Goal: Task Accomplishment & Management: Use online tool/utility

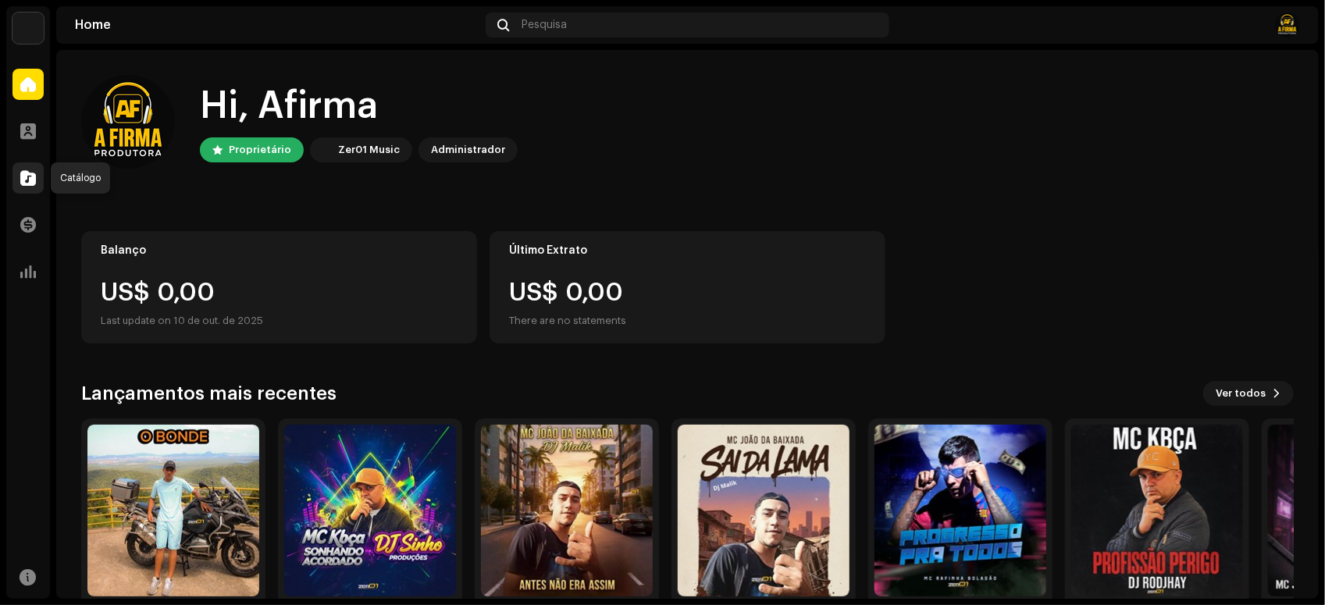
click at [20, 180] on span at bounding box center [28, 178] width 16 height 12
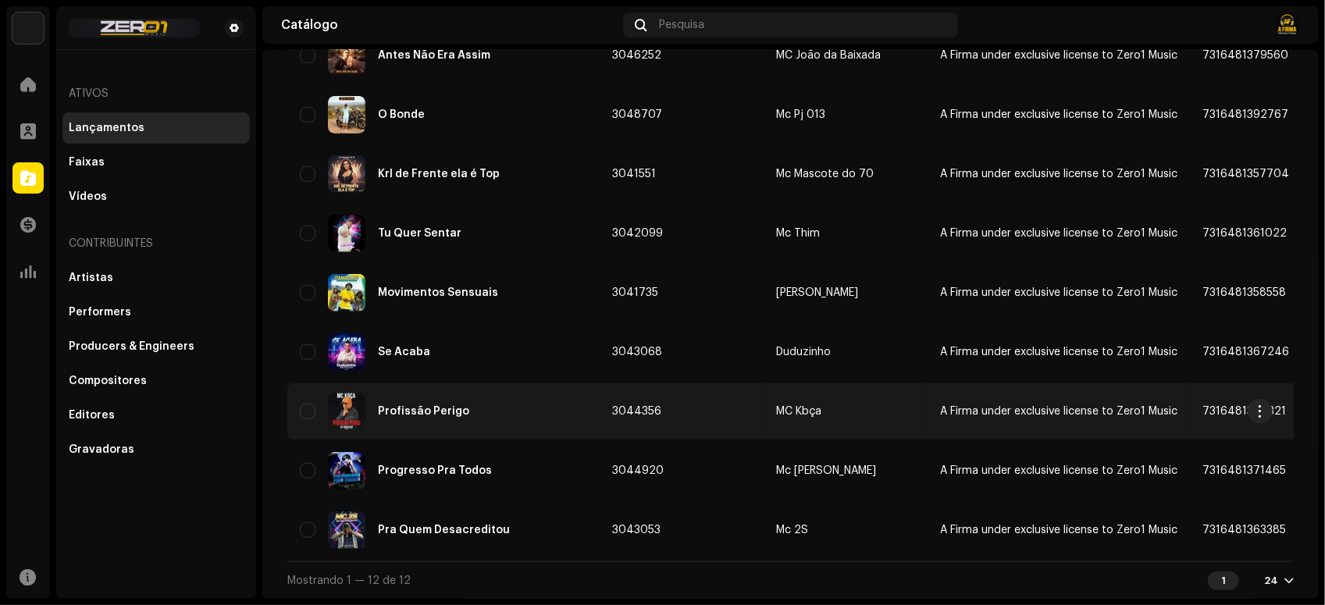
scroll to position [201, 0]
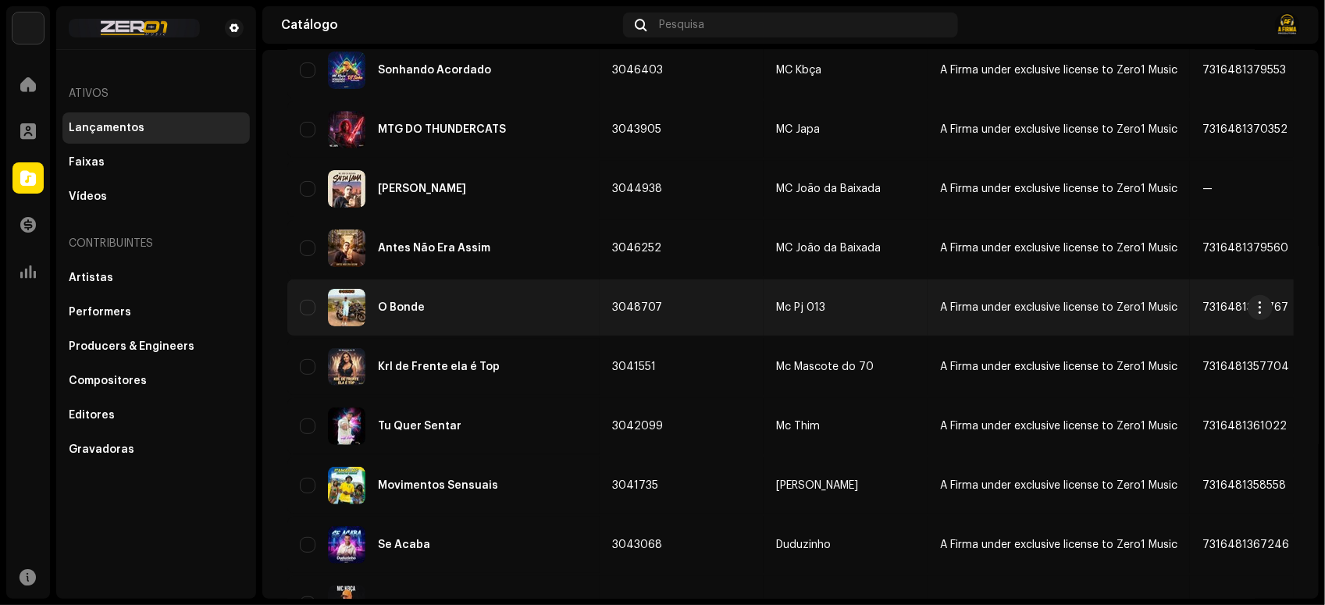
click at [521, 315] on div "O Bonde" at bounding box center [443, 307] width 287 height 37
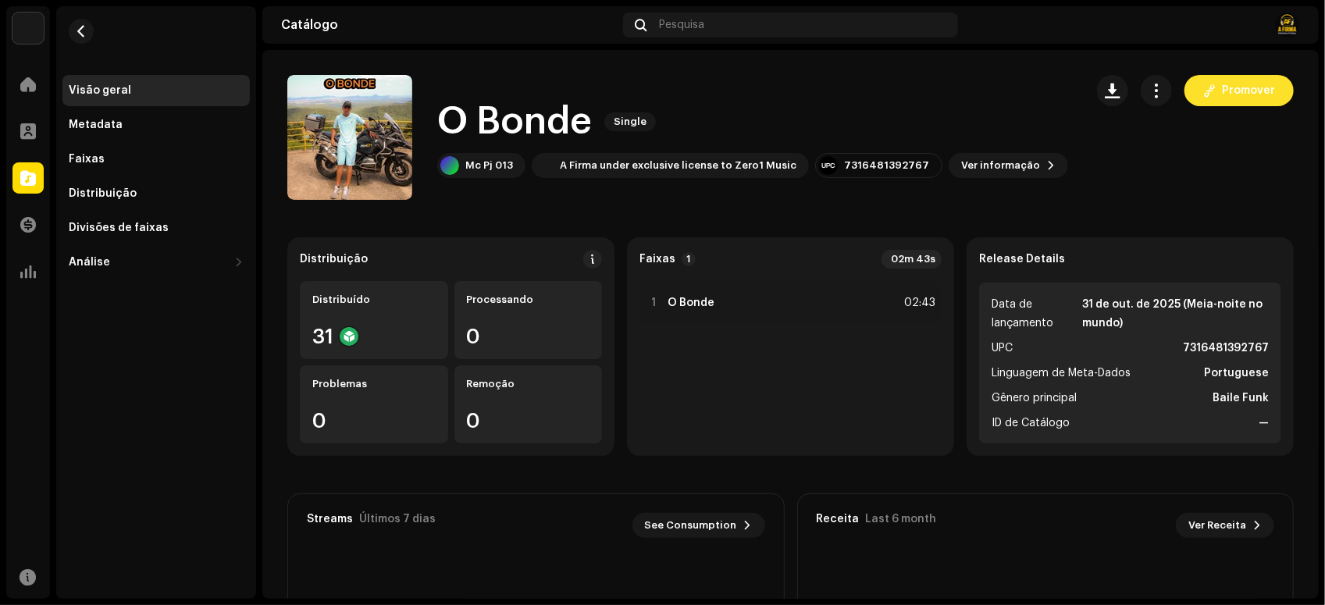
click at [1222, 94] on span "Promover" at bounding box center [1248, 90] width 53 height 31
click at [1232, 87] on span "Promover" at bounding box center [1248, 90] width 53 height 31
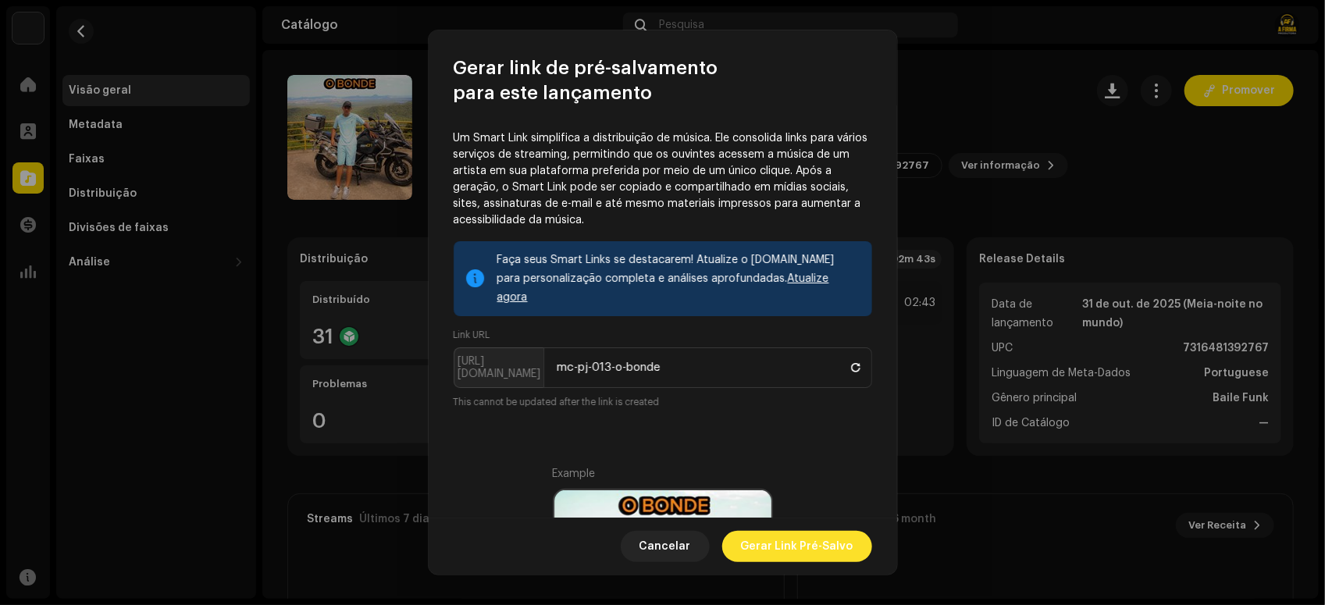
click at [798, 548] on span "Gerar Link Pré-Salvo" at bounding box center [797, 546] width 112 height 31
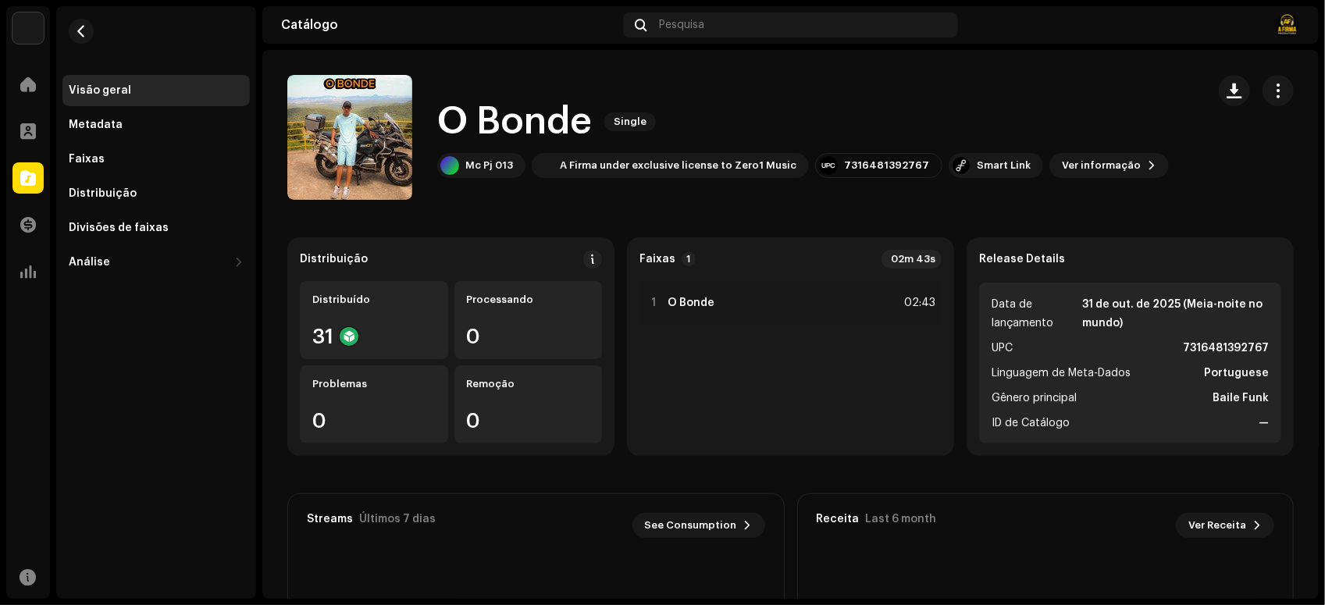
click at [1309, 185] on div "O Bonde Single Mc Pj 013 A Firma under exclusive license to Zero1 Music 7316481…" at bounding box center [790, 137] width 1056 height 125
click at [998, 165] on div "Smart Link" at bounding box center [1004, 165] width 54 height 12
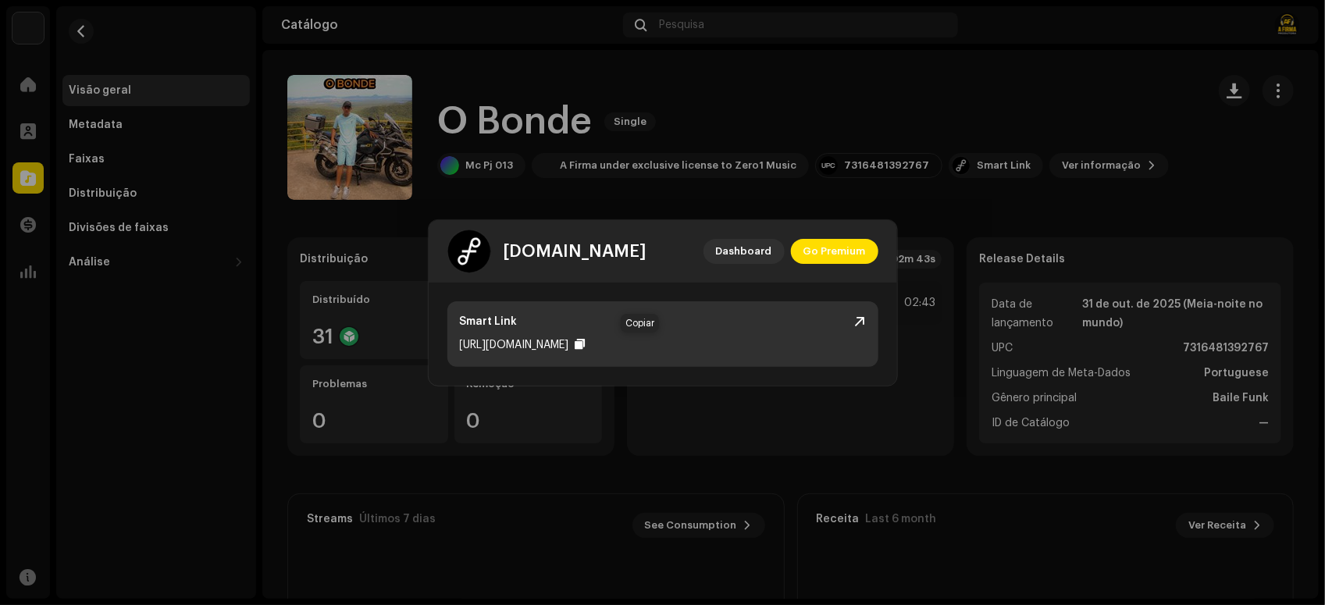
click at [586, 342] on div at bounding box center [580, 344] width 10 height 12
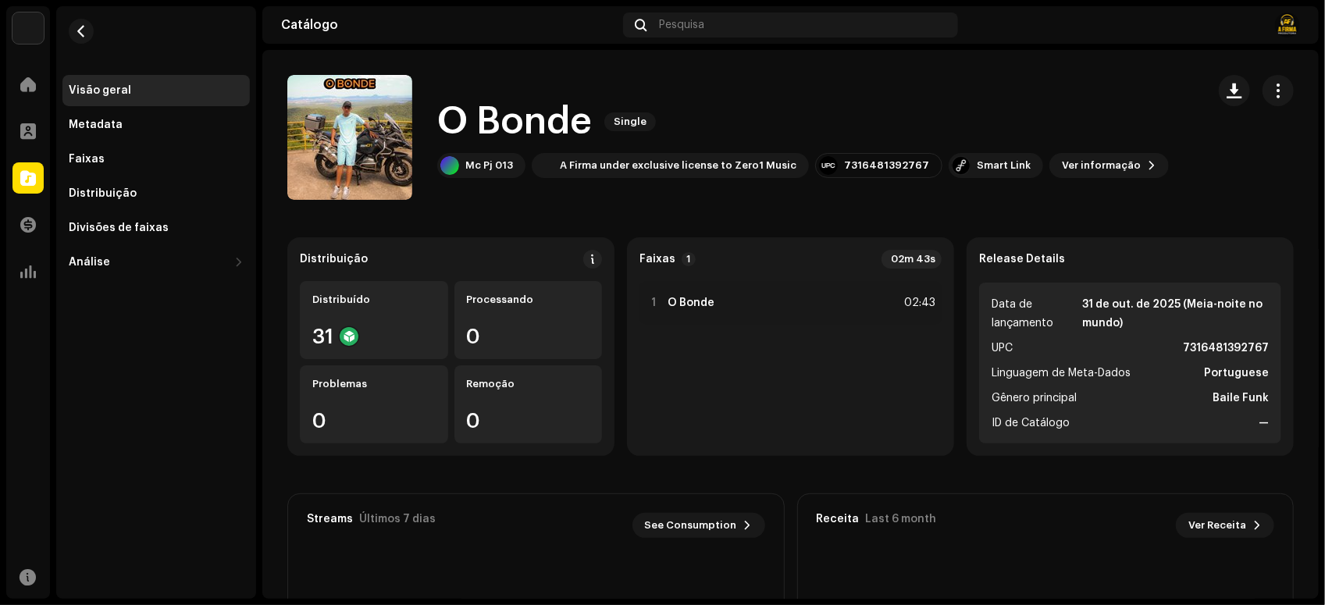
click at [937, 119] on div "[DOMAIN_NAME] Dashboard Go Premium Smart Link [URL][DOMAIN_NAME]" at bounding box center [662, 302] width 1325 height 605
click at [32, 137] on span at bounding box center [28, 131] width 16 height 12
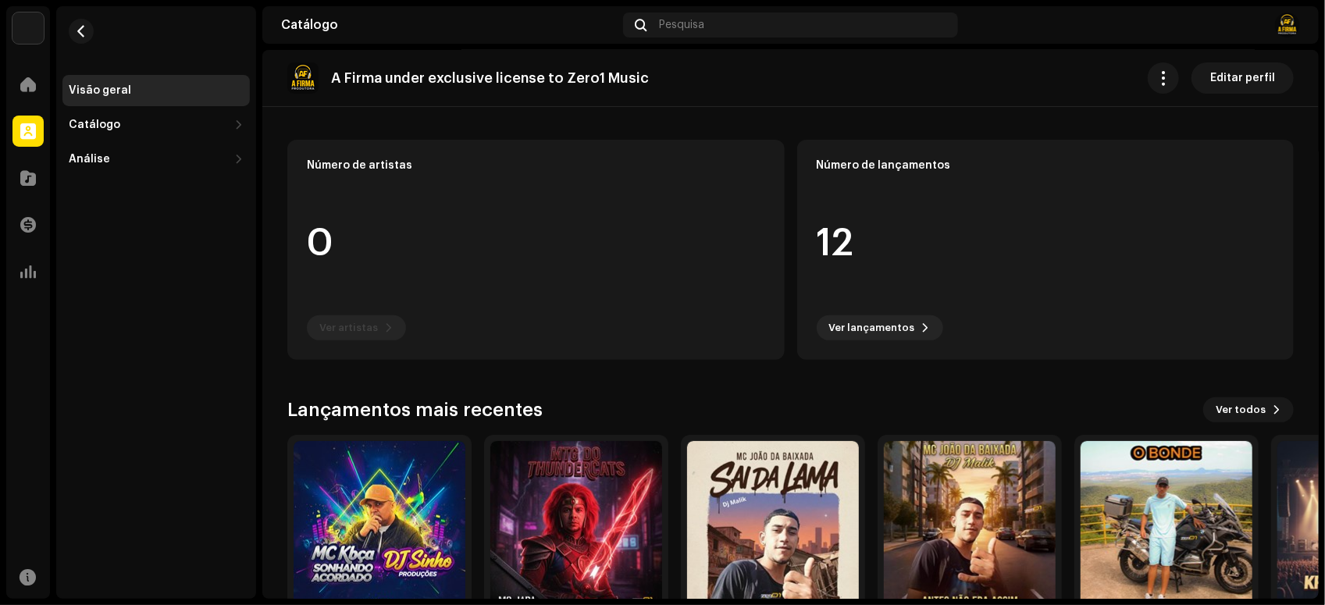
scroll to position [182, 0]
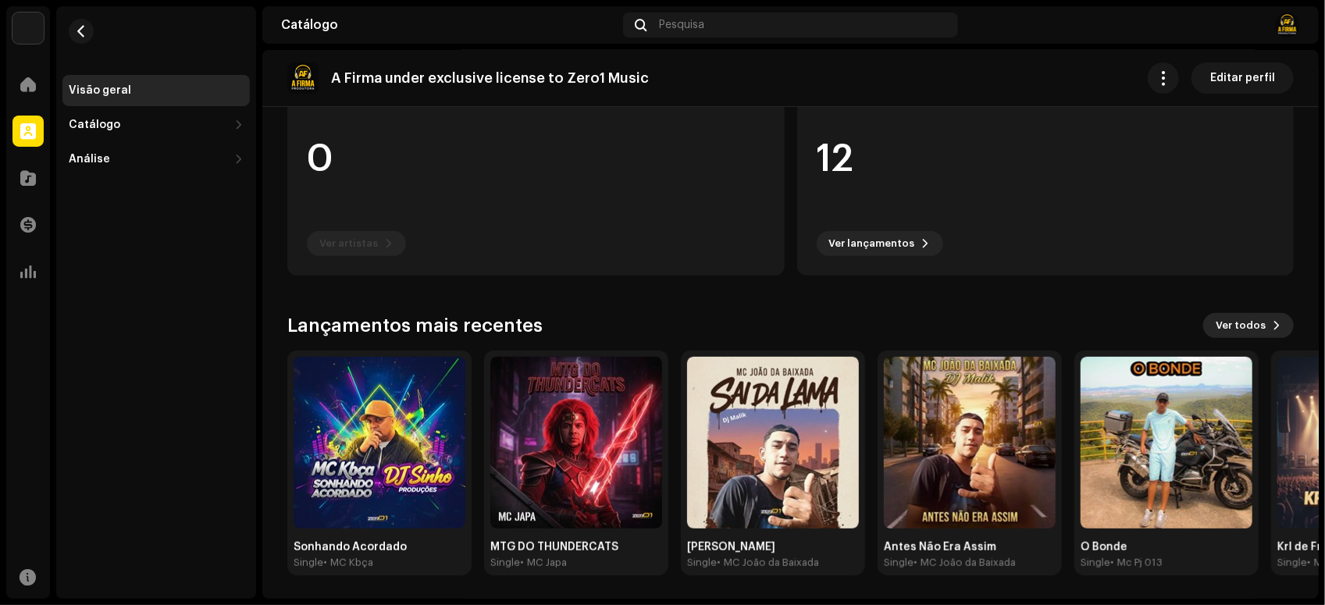
click at [1248, 329] on span "Ver todos" at bounding box center [1241, 325] width 50 height 31
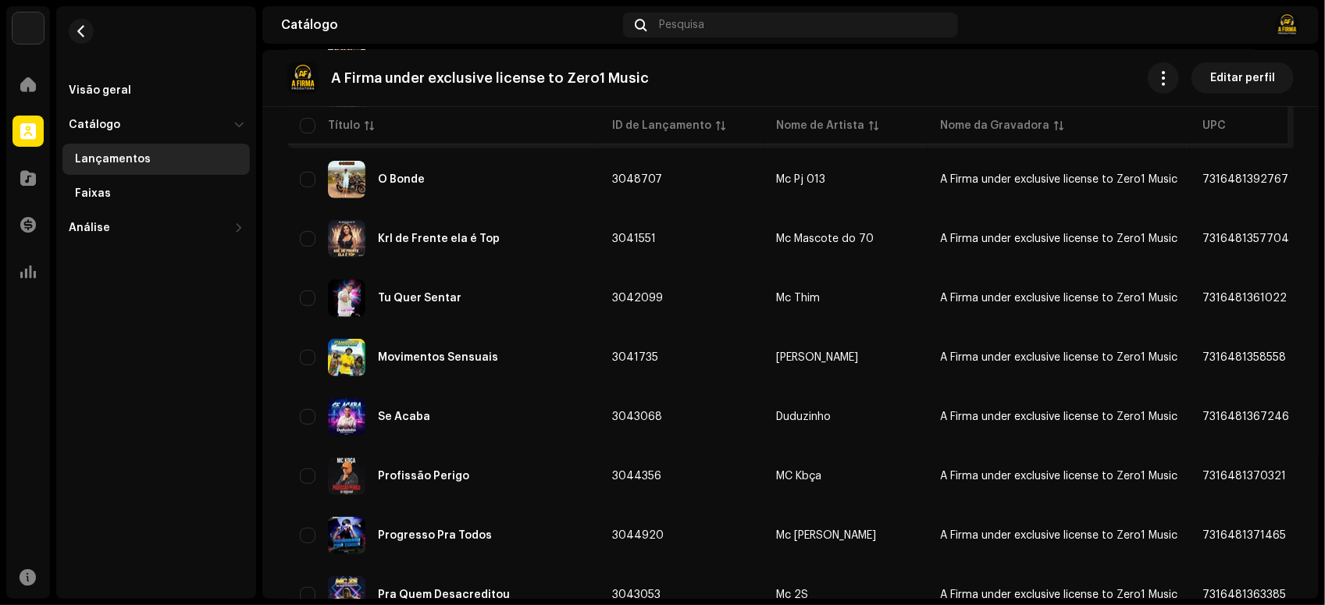
scroll to position [458, 0]
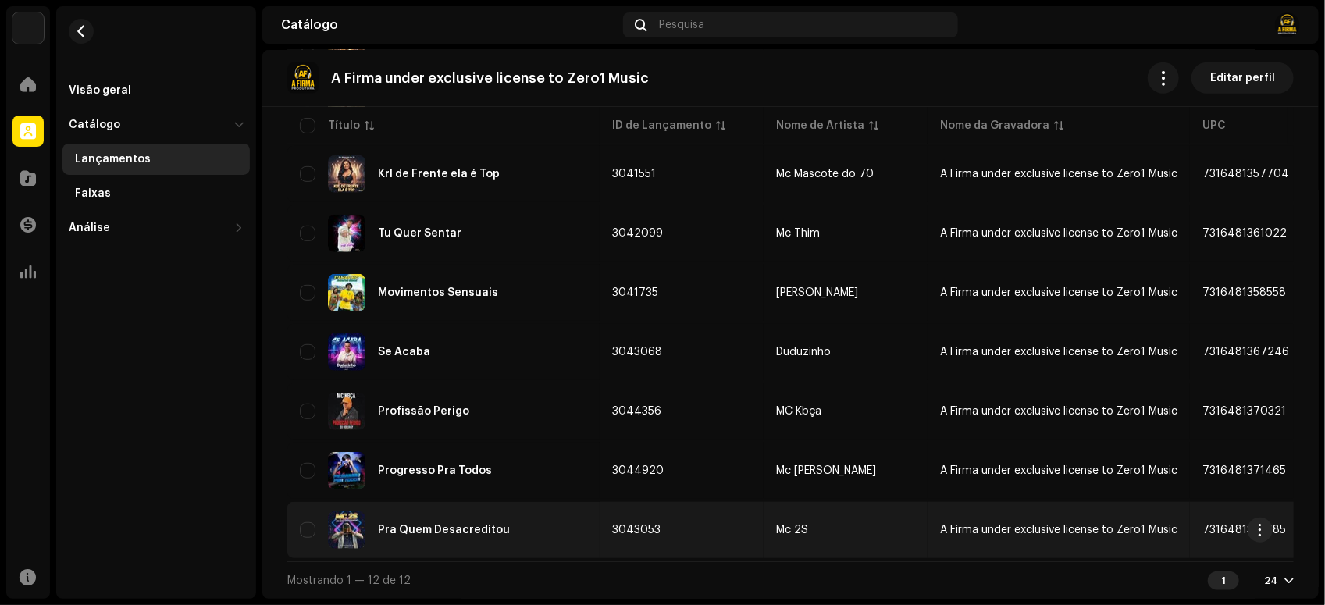
click at [642, 525] on span "3043053" at bounding box center [636, 530] width 48 height 11
